Goal: Download file/media

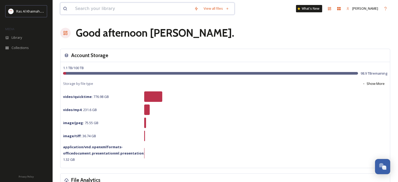
click at [91, 9] on input at bounding box center [131, 9] width 119 height 12
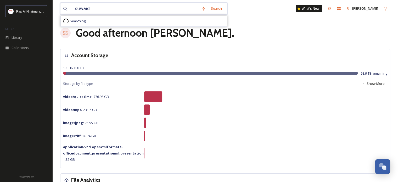
type input "suwaidi"
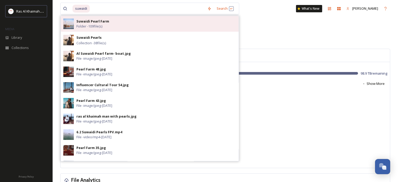
click at [95, 25] on span "Folder - 109 file(s)" at bounding box center [89, 26] width 26 height 5
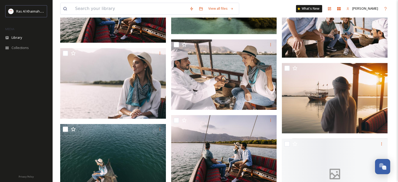
scroll to position [729, 0]
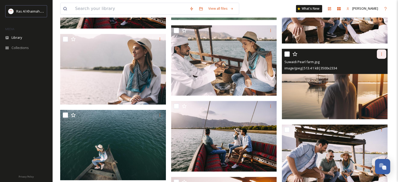
click at [382, 55] on icon at bounding box center [381, 54] width 4 height 4
click at [374, 74] on span "Download" at bounding box center [375, 75] width 16 height 5
click at [343, 74] on img at bounding box center [335, 84] width 106 height 71
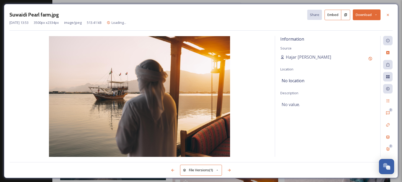
click at [377, 15] on icon at bounding box center [375, 14] width 3 height 3
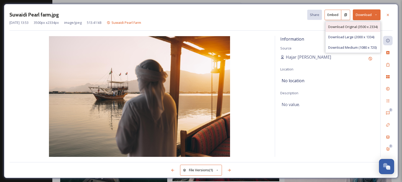
click at [360, 23] on div "Download Original (3500 x 2334)" at bounding box center [352, 27] width 55 height 10
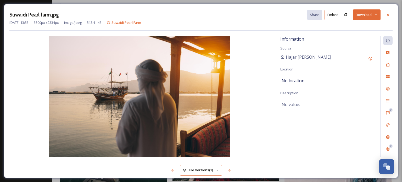
click at [376, 14] on icon at bounding box center [375, 14] width 3 height 3
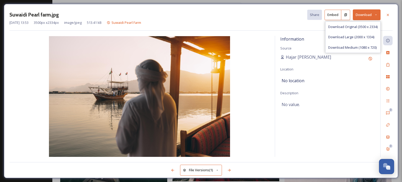
click at [376, 14] on icon at bounding box center [375, 14] width 3 height 3
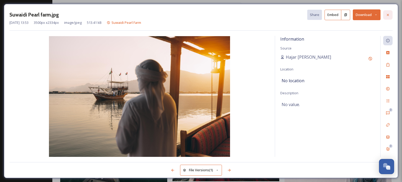
click at [388, 15] on icon at bounding box center [388, 15] width 4 height 4
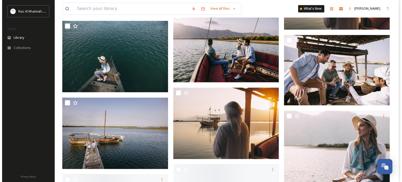
scroll to position [833, 0]
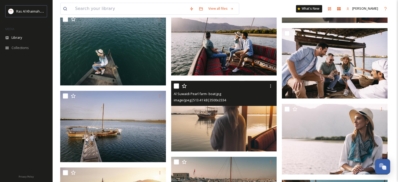
click at [233, 114] on img at bounding box center [224, 116] width 106 height 71
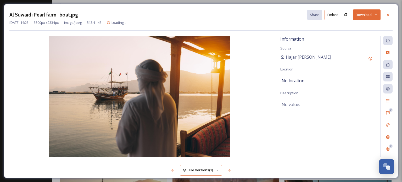
click at [376, 13] on icon at bounding box center [375, 14] width 3 height 3
